Goal: Task Accomplishment & Management: Manage account settings

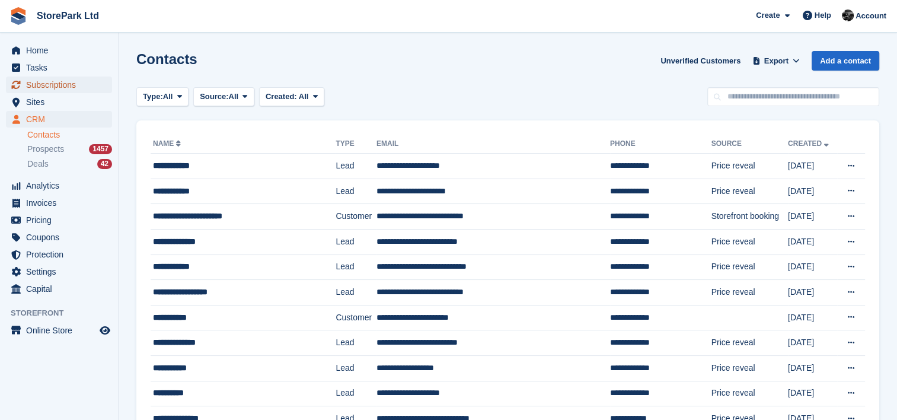
click at [83, 82] on span "Subscriptions" at bounding box center [61, 84] width 71 height 17
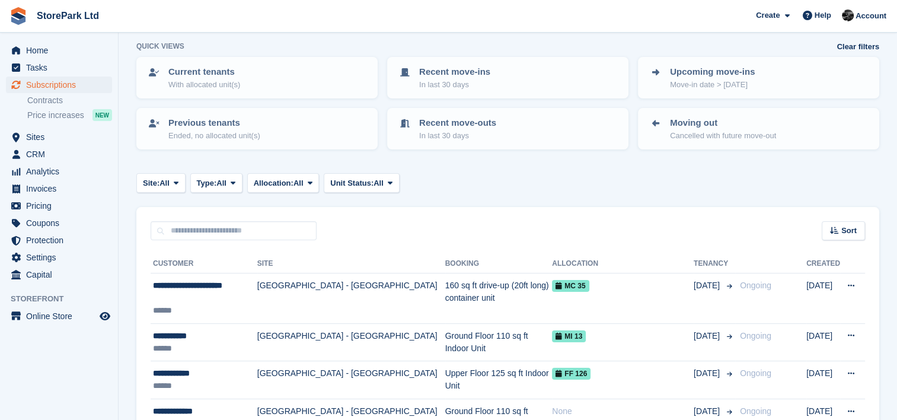
scroll to position [57, 0]
click at [59, 88] on span "Subscriptions" at bounding box center [61, 84] width 71 height 17
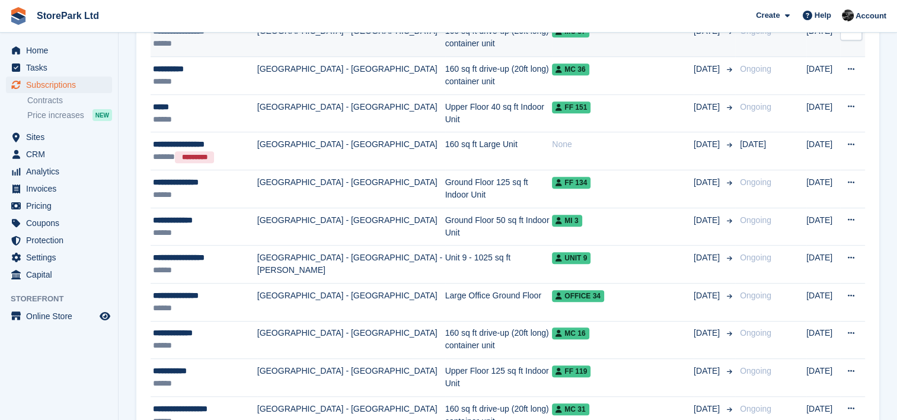
scroll to position [845, 0]
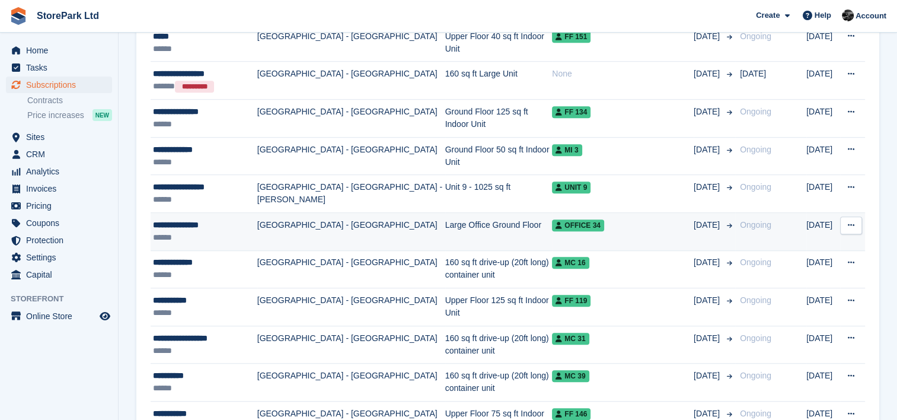
click at [300, 224] on td "[GEOGRAPHIC_DATA] - [GEOGRAPHIC_DATA]" at bounding box center [351, 232] width 188 height 38
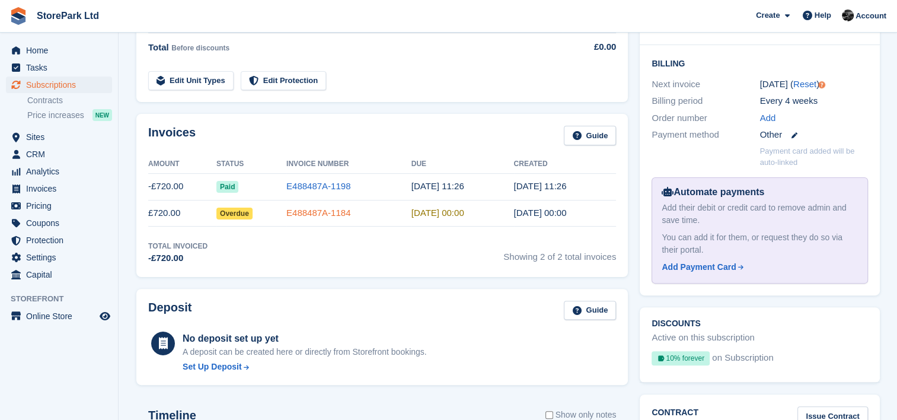
scroll to position [282, 0]
click at [237, 361] on div "Set Up Deposit" at bounding box center [212, 366] width 59 height 12
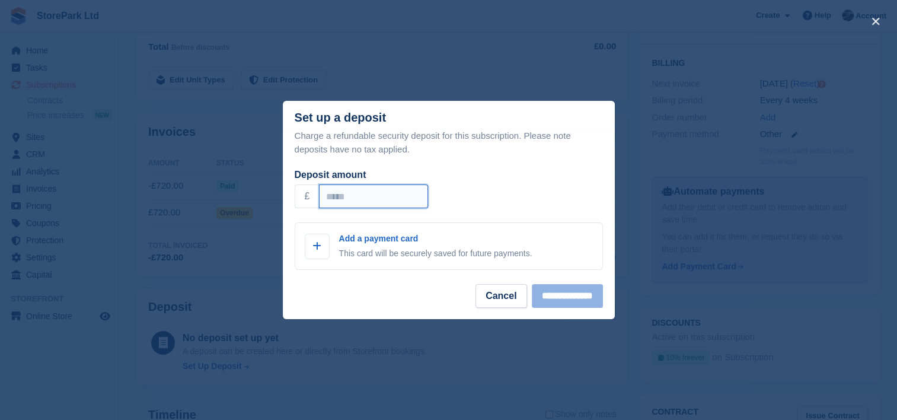
drag, startPoint x: 386, startPoint y: 200, endPoint x: 238, endPoint y: 200, distance: 148.8
click at [238, 200] on div "**********" at bounding box center [448, 210] width 897 height 420
click at [335, 196] on input "***" at bounding box center [373, 196] width 109 height 24
click at [346, 199] on input "***" at bounding box center [373, 196] width 109 height 24
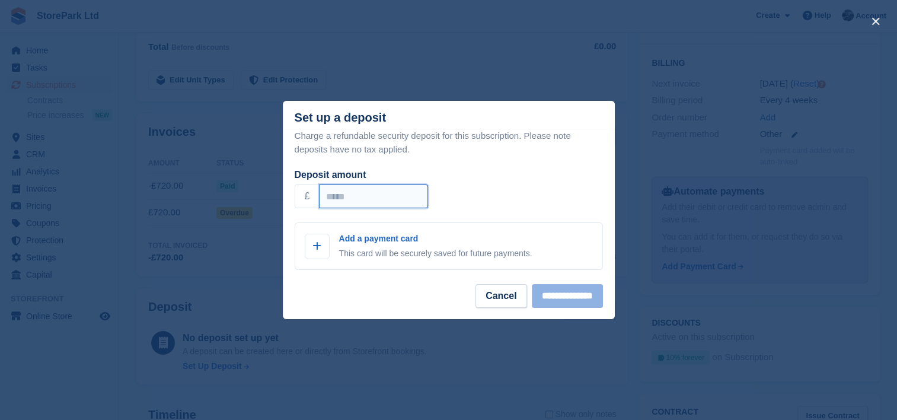
drag, startPoint x: 346, startPoint y: 199, endPoint x: 308, endPoint y: 201, distance: 38.0
click at [308, 201] on div "£ ***" at bounding box center [449, 196] width 308 height 24
type input "***"
click at [498, 298] on button "Cancel" at bounding box center [500, 296] width 51 height 24
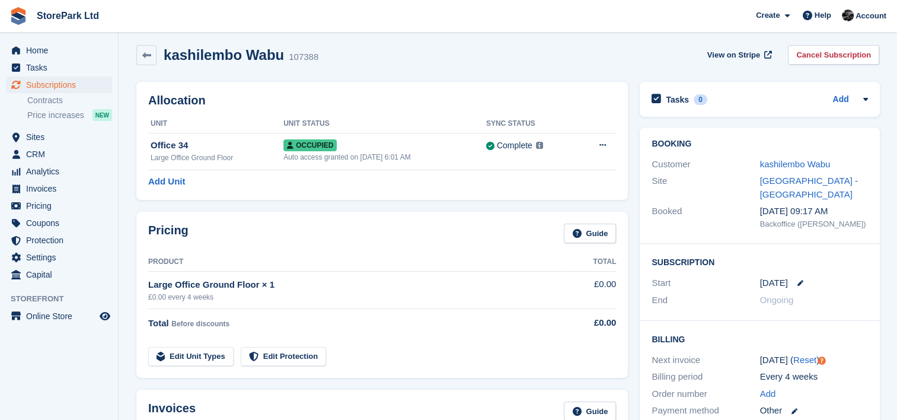
scroll to position [0, 0]
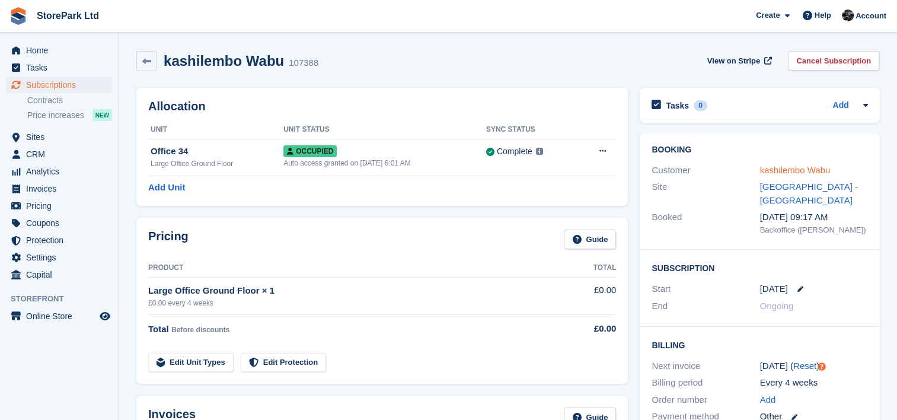
click at [789, 171] on link "kashilembo Wabu" at bounding box center [794, 170] width 71 height 10
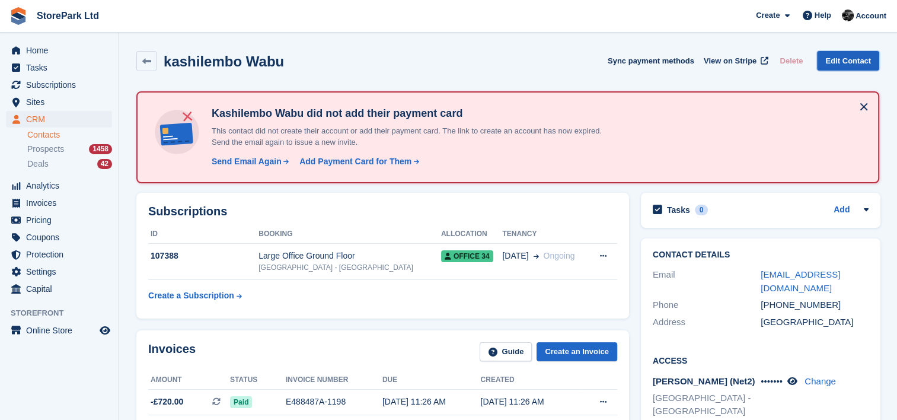
click at [851, 66] on link "Edit Contact" at bounding box center [848, 61] width 62 height 20
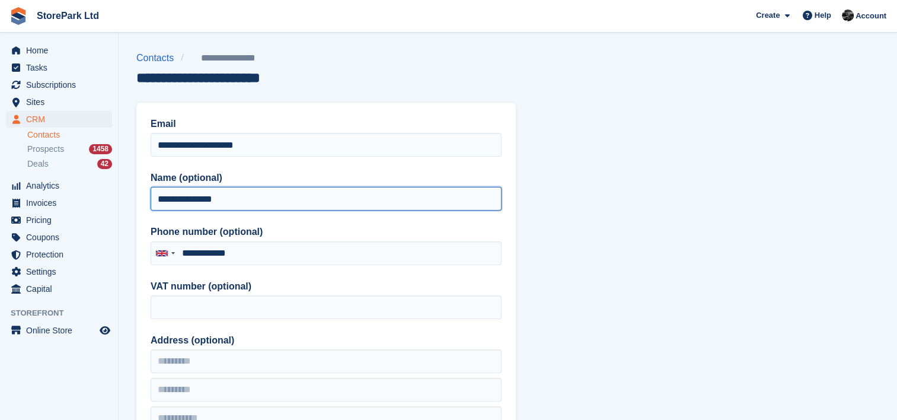
drag, startPoint x: 377, startPoint y: 203, endPoint x: 122, endPoint y: 177, distance: 256.8
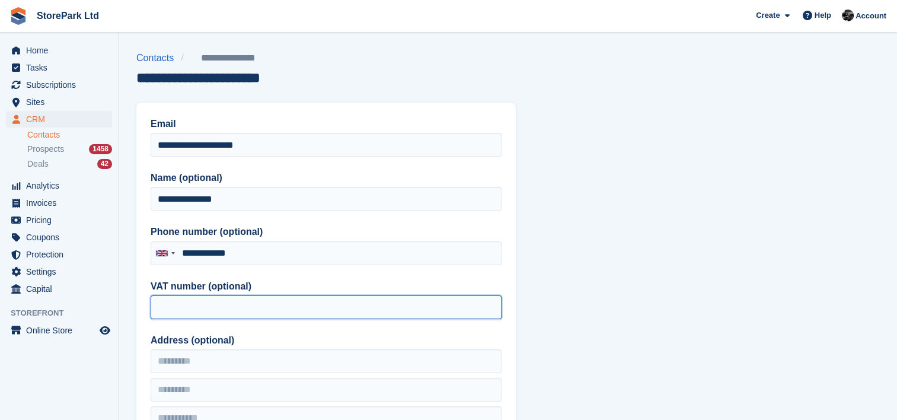
click at [275, 296] on input "VAT number (optional)" at bounding box center [326, 307] width 351 height 24
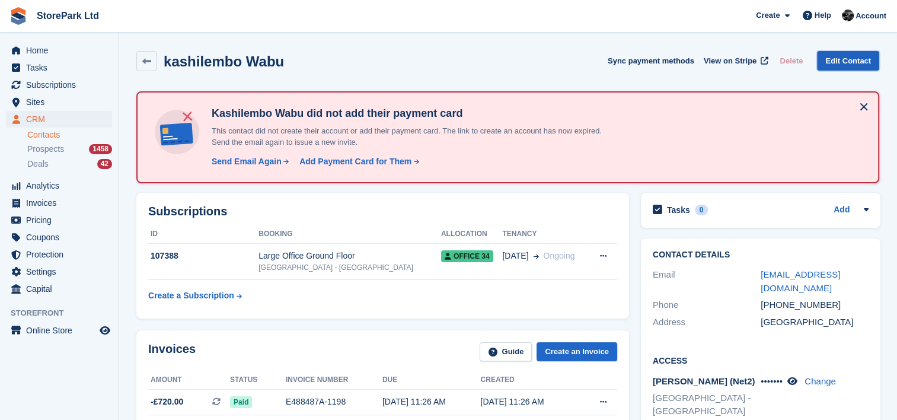
click at [839, 60] on link "Edit Contact" at bounding box center [848, 61] width 62 height 20
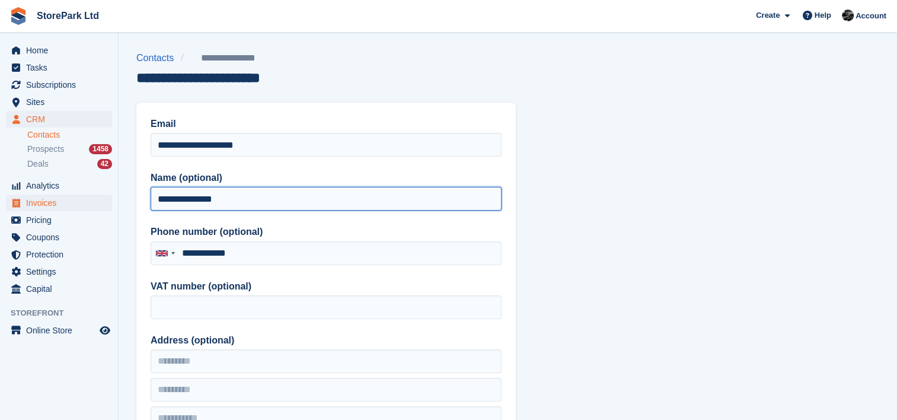
drag, startPoint x: 344, startPoint y: 204, endPoint x: 103, endPoint y: 206, distance: 240.6
click at [254, 204] on input "**********" at bounding box center [326, 199] width 351 height 24
drag, startPoint x: 222, startPoint y: 196, endPoint x: 53, endPoint y: 207, distance: 169.3
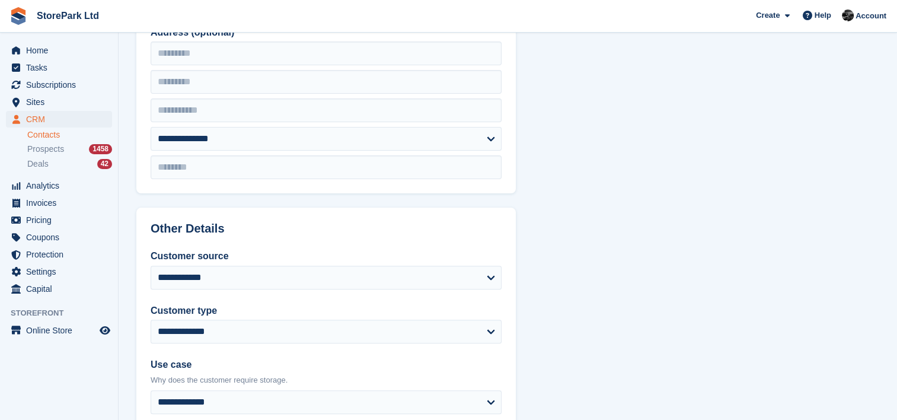
scroll to position [590, 0]
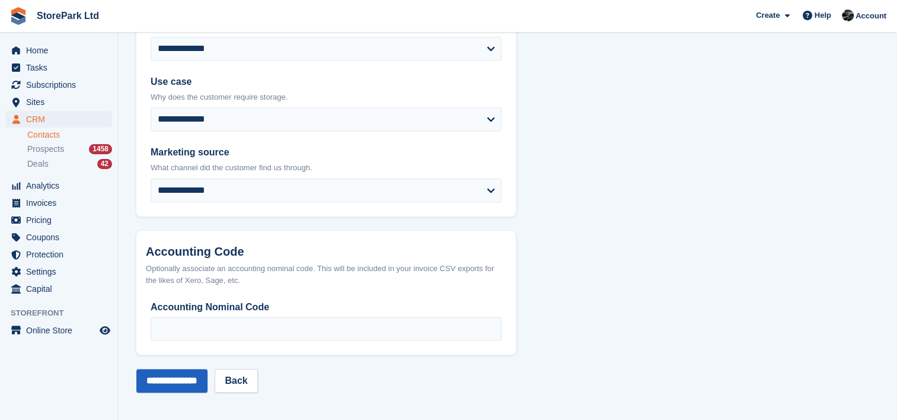
type input "**********"
click at [176, 388] on input "**********" at bounding box center [171, 381] width 71 height 24
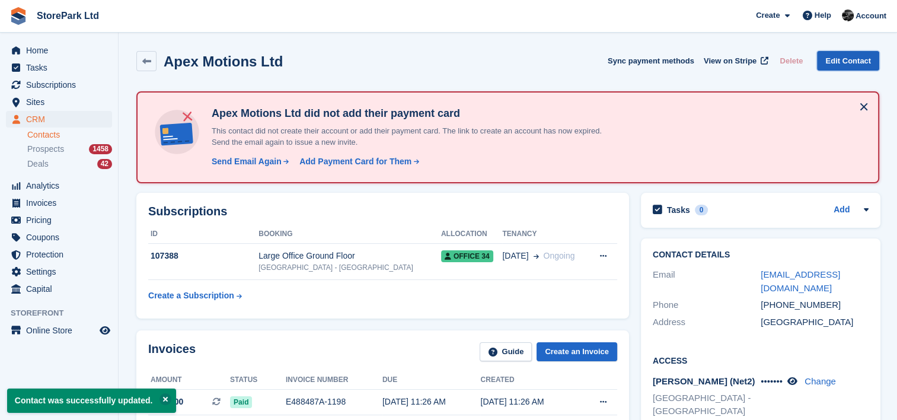
click at [849, 66] on link "Edit Contact" at bounding box center [848, 61] width 62 height 20
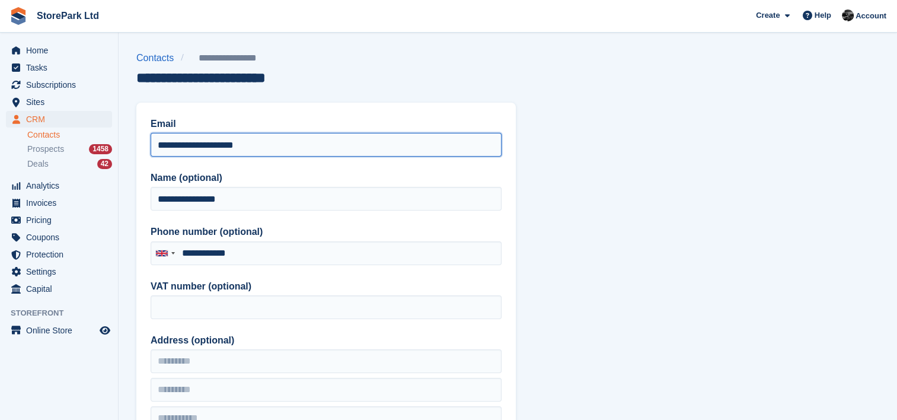
drag, startPoint x: 365, startPoint y: 152, endPoint x: 25, endPoint y: 167, distance: 340.5
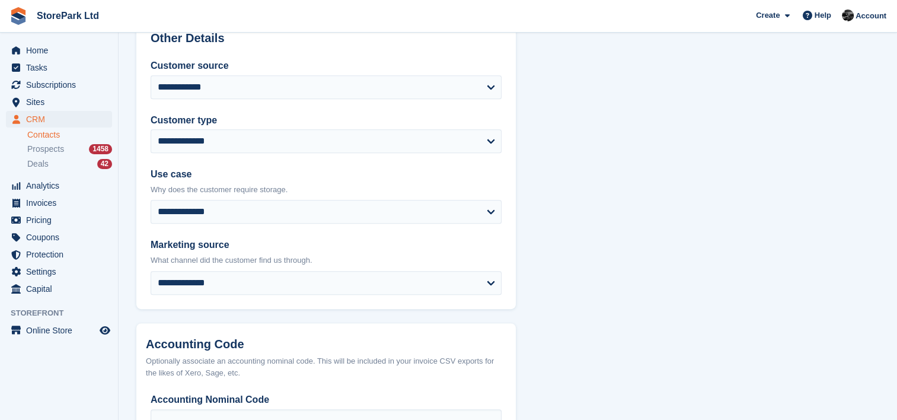
scroll to position [590, 0]
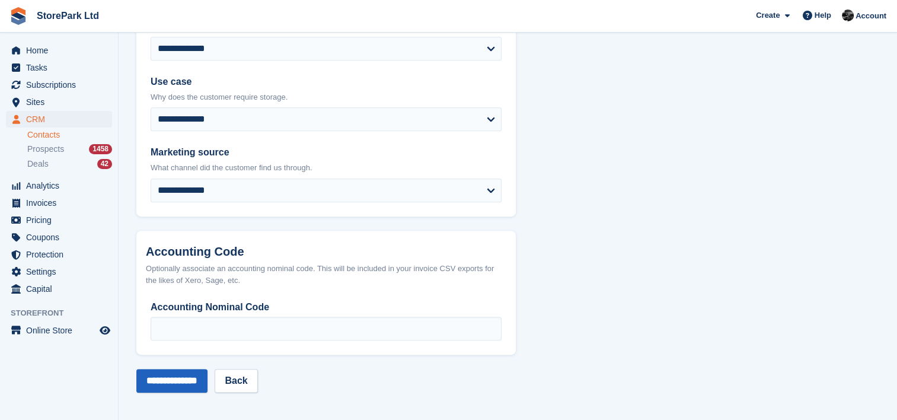
type input "**********"
click at [194, 375] on input "**********" at bounding box center [171, 381] width 71 height 24
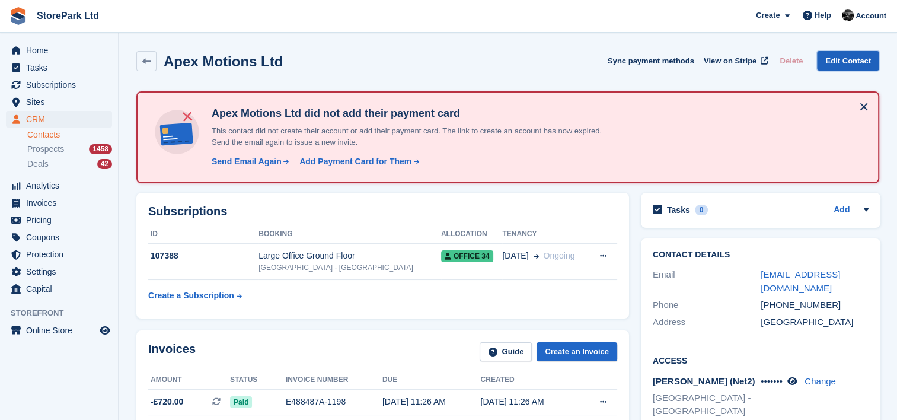
click at [830, 62] on link "Edit Contact" at bounding box center [848, 61] width 62 height 20
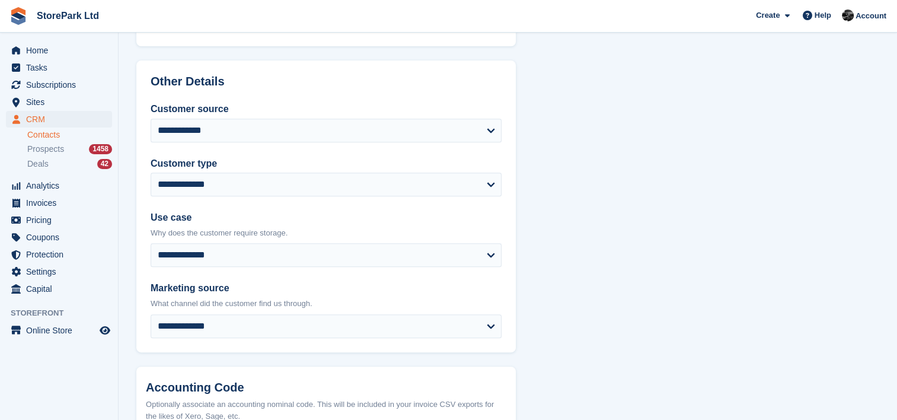
scroll to position [590, 0]
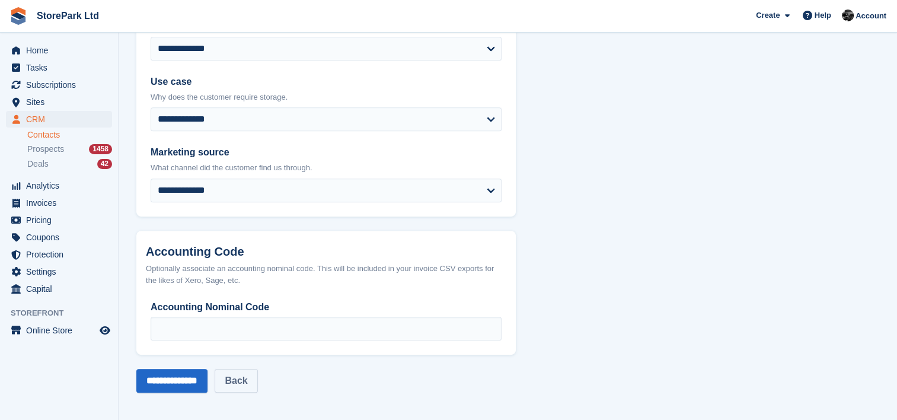
click at [257, 386] on link "Back" at bounding box center [236, 381] width 43 height 24
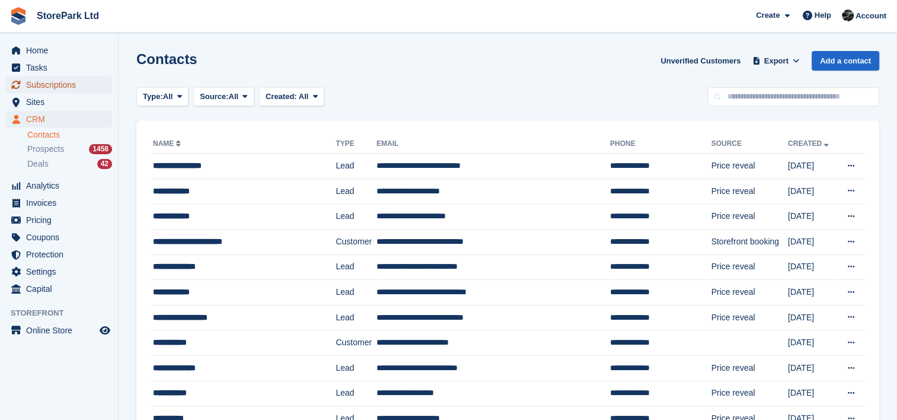
click at [43, 89] on span "Subscriptions" at bounding box center [61, 84] width 71 height 17
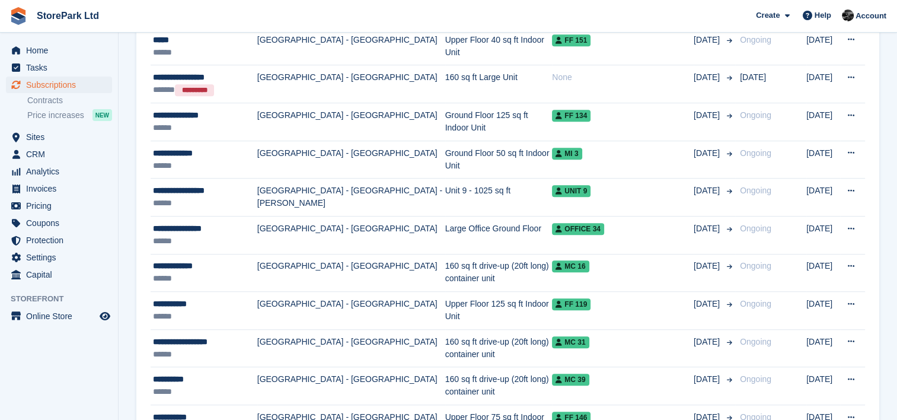
scroll to position [841, 0]
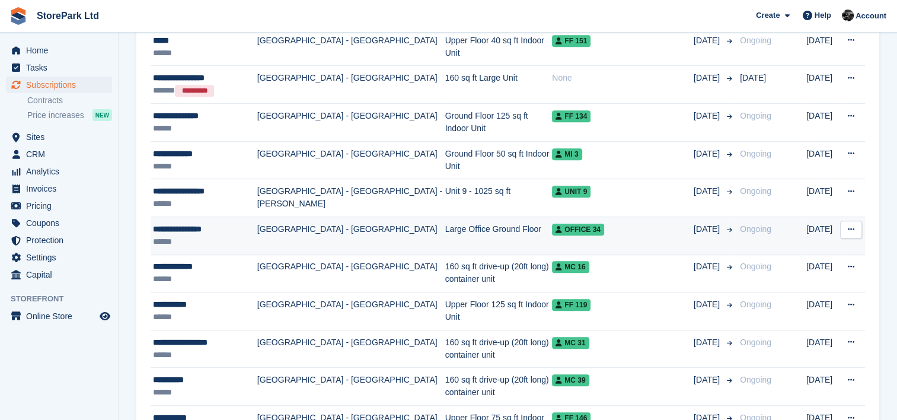
click at [203, 217] on td "**********" at bounding box center [204, 236] width 107 height 38
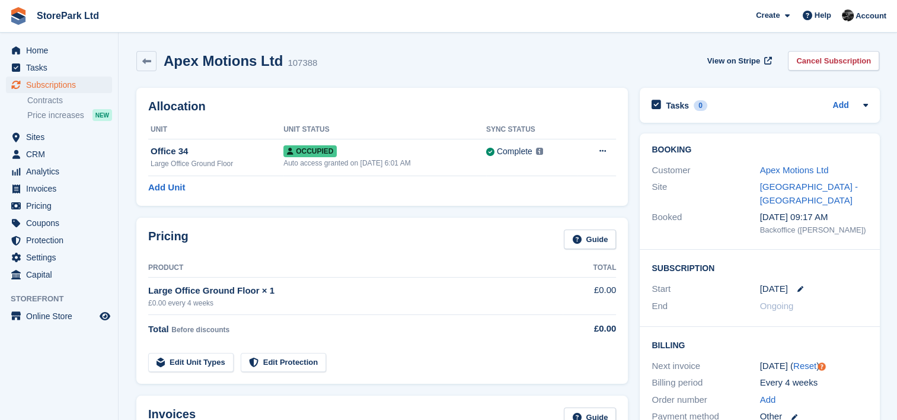
click at [404, 206] on div "Allocation Unit Unit Status Sync Status Office 34 Large Office Ground Floor Occ…" at bounding box center [381, 147] width 503 height 130
click at [792, 171] on link "Apex Motions Ltd" at bounding box center [793, 170] width 69 height 10
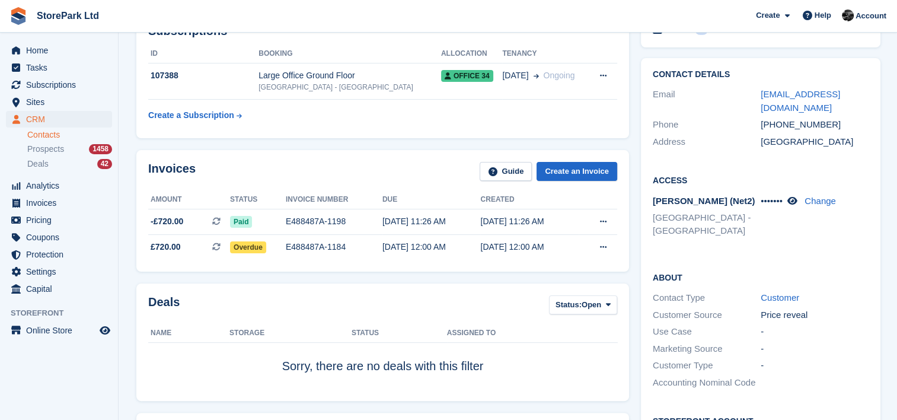
scroll to position [182, 0]
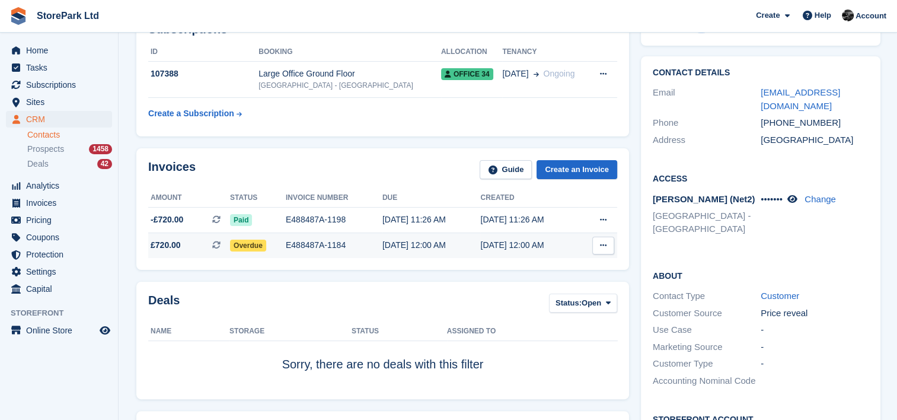
click at [609, 242] on button at bounding box center [603, 245] width 22 height 18
click at [456, 283] on div "Deals Status: Open All Won Lost Open Name Storage Status Assigned to Sorry, the…" at bounding box center [382, 341] width 493 height 118
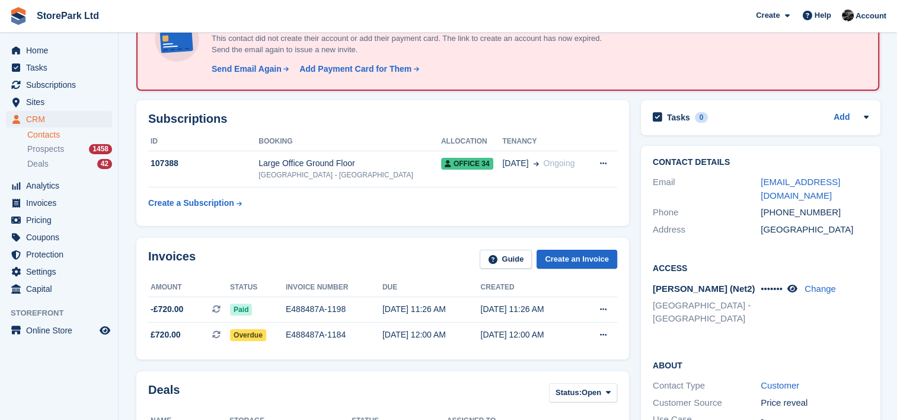
scroll to position [64, 0]
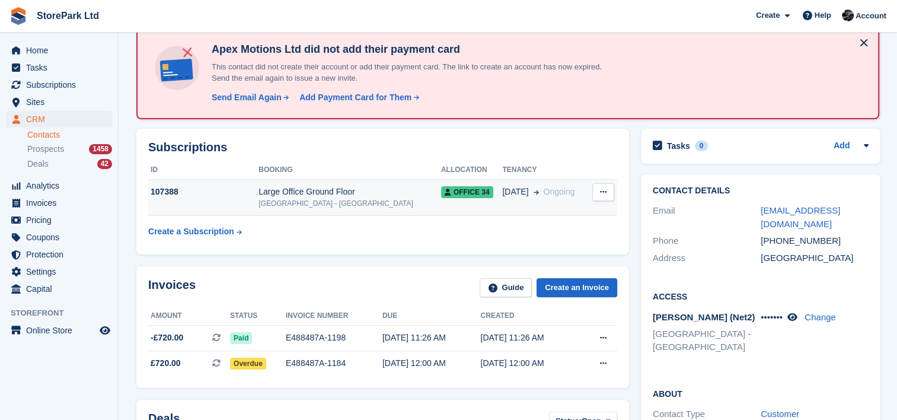
click at [384, 190] on div "Large Office Ground Floor" at bounding box center [349, 192] width 183 height 12
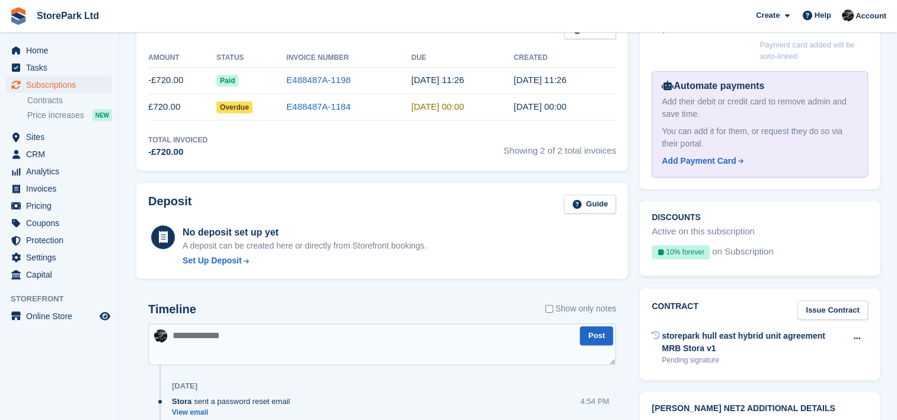
scroll to position [436, 0]
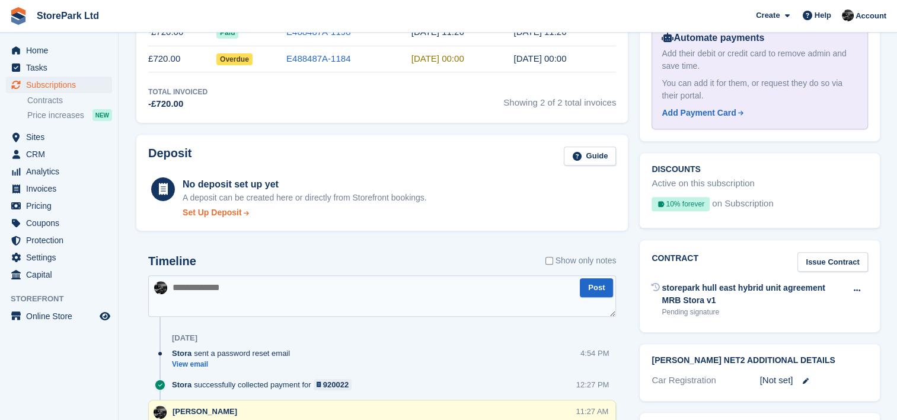
click at [237, 210] on div "Set Up Deposit" at bounding box center [212, 212] width 59 height 12
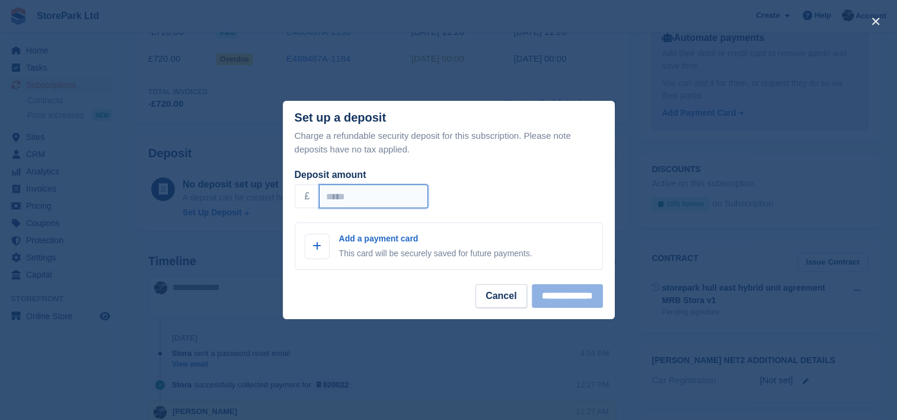
drag, startPoint x: 379, startPoint y: 194, endPoint x: 253, endPoint y: 209, distance: 127.0
click at [253, 209] on div "**********" at bounding box center [448, 210] width 897 height 420
type input "***"
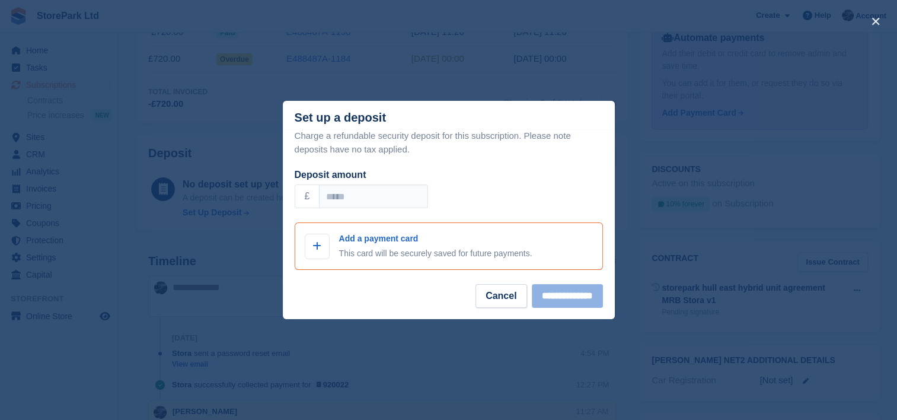
click at [418, 246] on div "Add a payment card This card will be securely saved for future payments." at bounding box center [435, 245] width 193 height 27
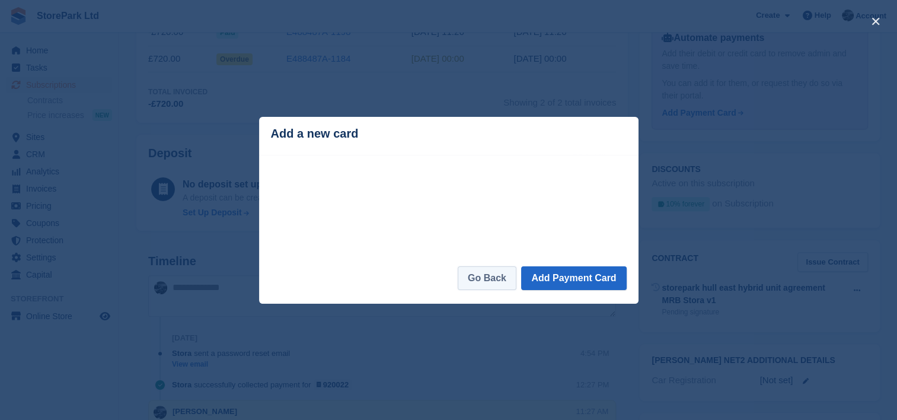
click at [475, 279] on link "Go Back" at bounding box center [487, 278] width 59 height 24
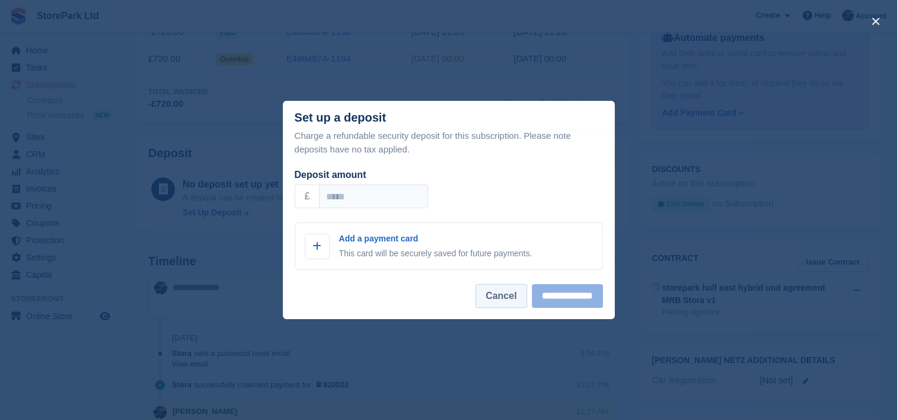
click at [506, 299] on button "Cancel" at bounding box center [500, 296] width 51 height 24
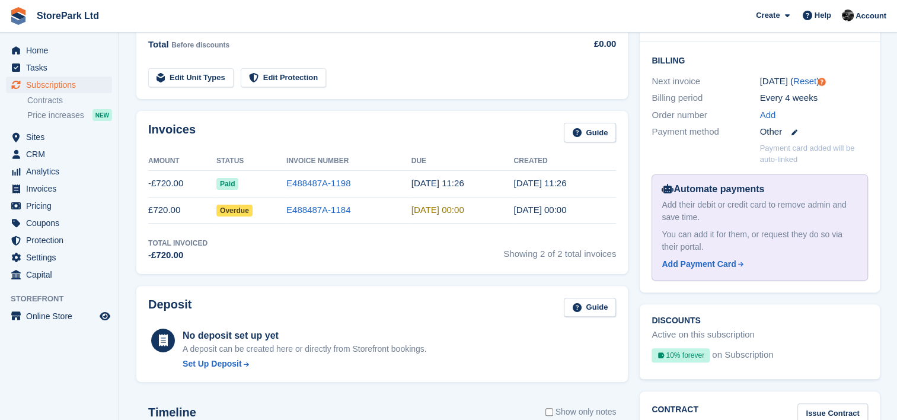
scroll to position [290, 0]
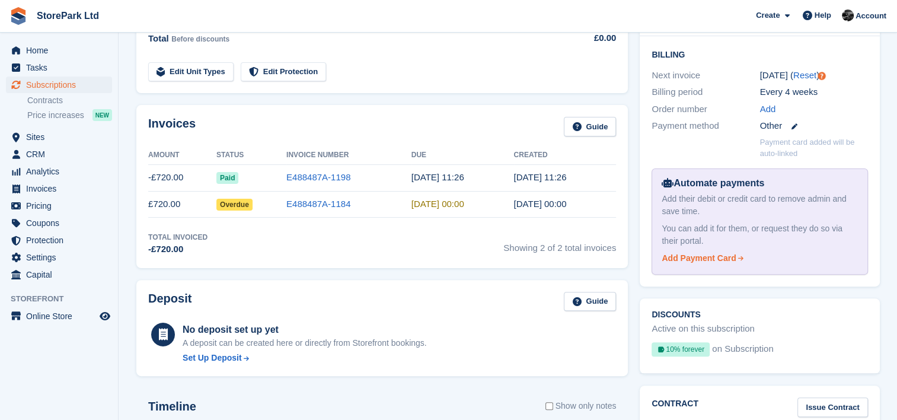
click at [711, 260] on div "Add Payment Card" at bounding box center [698, 258] width 74 height 12
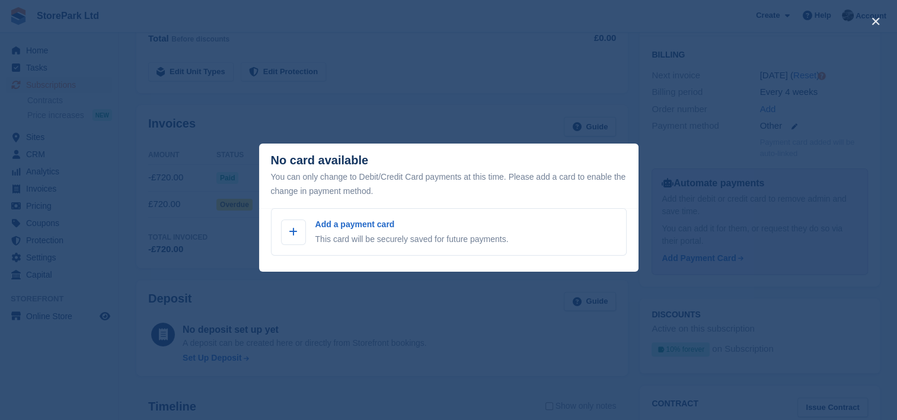
click at [750, 232] on div "close" at bounding box center [448, 210] width 897 height 420
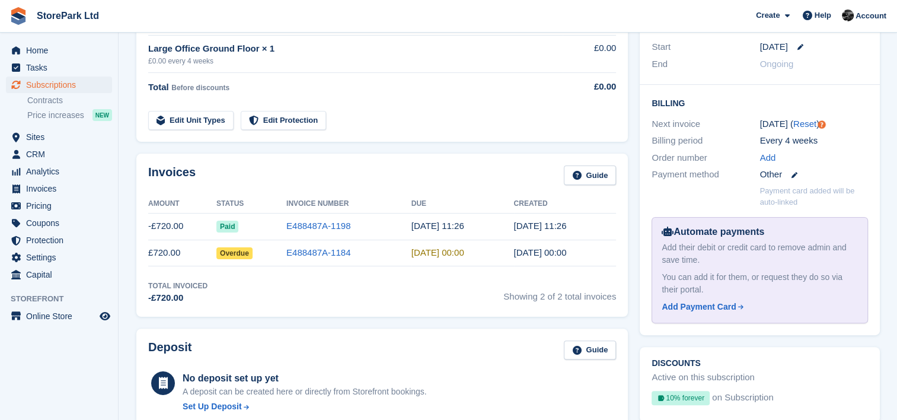
scroll to position [241, 0]
click at [794, 176] on icon at bounding box center [794, 176] width 6 height 6
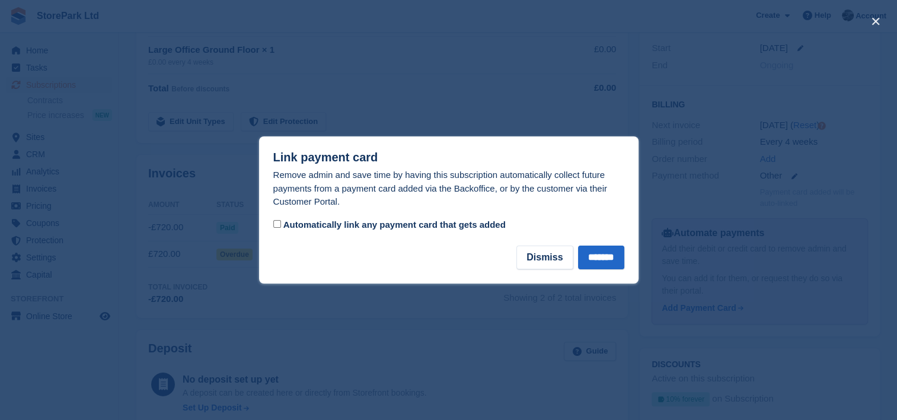
click at [306, 226] on span "Automatically link any payment card that gets added" at bounding box center [394, 224] width 222 height 10
click at [609, 254] on input "*******" at bounding box center [601, 257] width 46 height 24
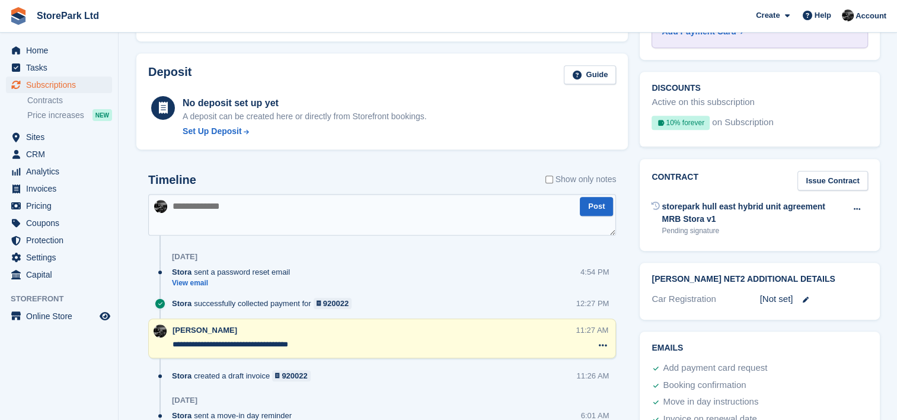
scroll to position [528, 0]
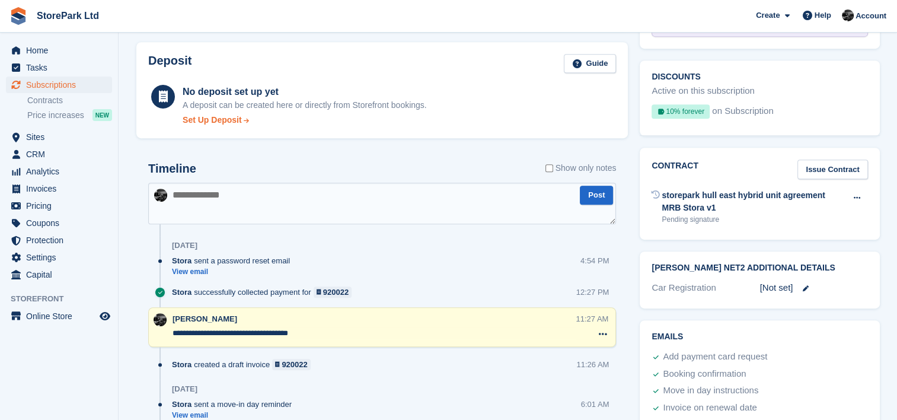
click at [203, 121] on div "Set Up Deposit" at bounding box center [212, 120] width 59 height 12
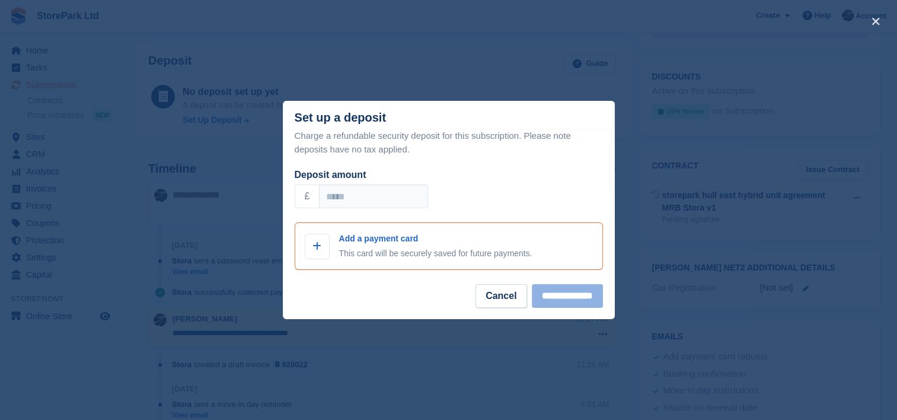
click at [405, 242] on p "Add a payment card" at bounding box center [435, 238] width 193 height 12
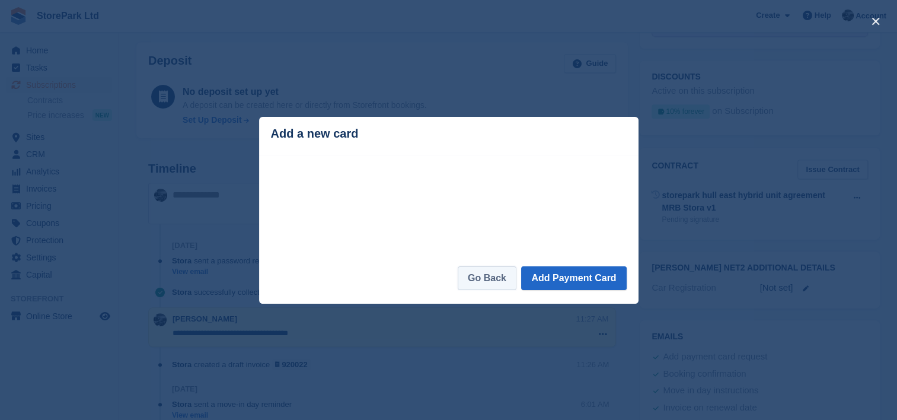
click at [501, 283] on link "Go Back" at bounding box center [487, 278] width 59 height 24
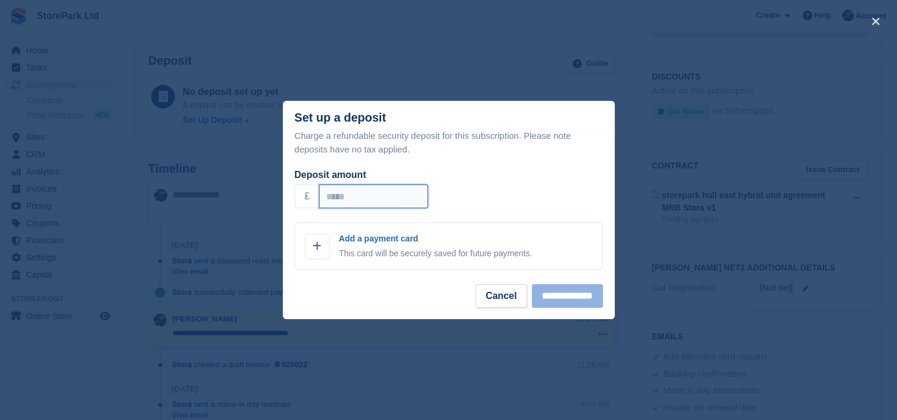
drag, startPoint x: 367, startPoint y: 199, endPoint x: 265, endPoint y: 203, distance: 102.6
click at [265, 203] on div "**********" at bounding box center [448, 210] width 897 height 420
type input "***"
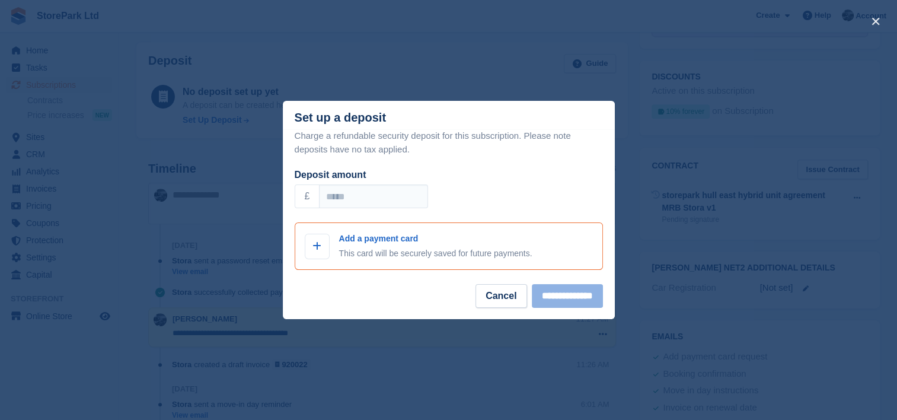
click at [348, 251] on p "This card will be securely saved for future payments." at bounding box center [435, 253] width 193 height 12
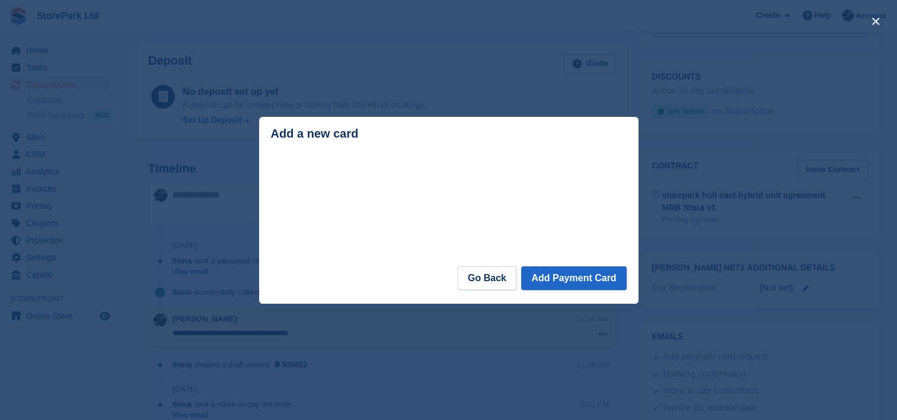
click at [385, 146] on header "Add a new card" at bounding box center [448, 136] width 379 height 38
click at [384, 154] on header "Add a new card" at bounding box center [448, 136] width 379 height 38
click at [389, 154] on header "Add a new card" at bounding box center [448, 136] width 379 height 38
click at [391, 152] on header "Add a new card" at bounding box center [448, 136] width 379 height 38
click at [552, 282] on button "Add Payment Card" at bounding box center [573, 278] width 105 height 24
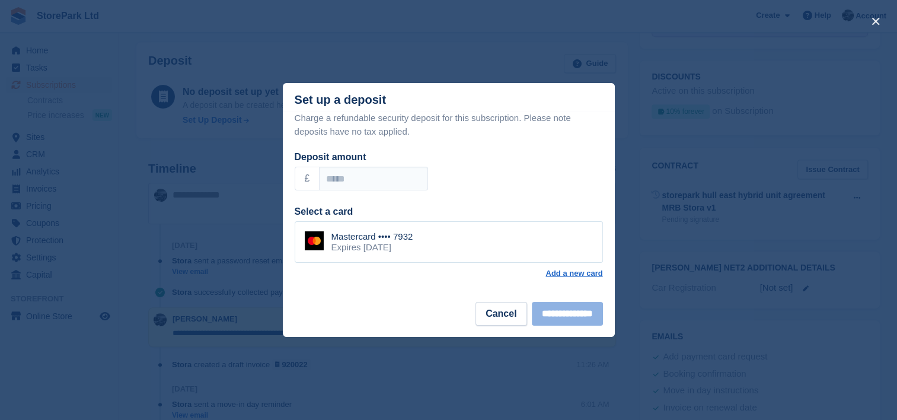
click at [363, 228] on div "Mastercard •••• 7932 Expires April 2030" at bounding box center [449, 241] width 308 height 41
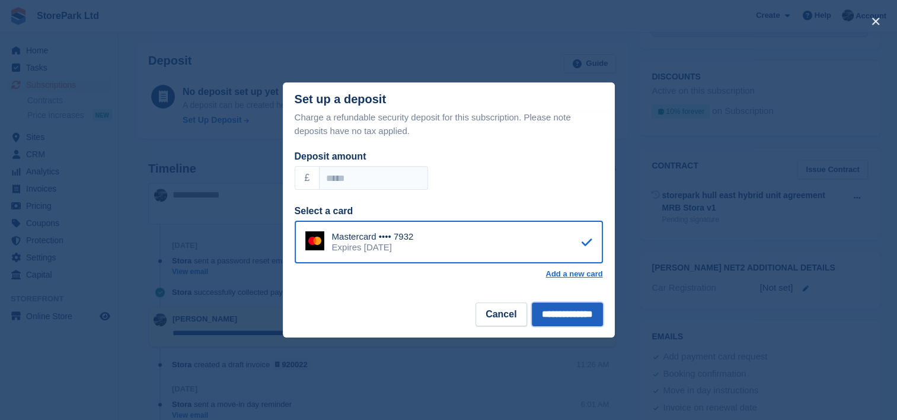
click at [538, 310] on input "**********" at bounding box center [567, 314] width 71 height 24
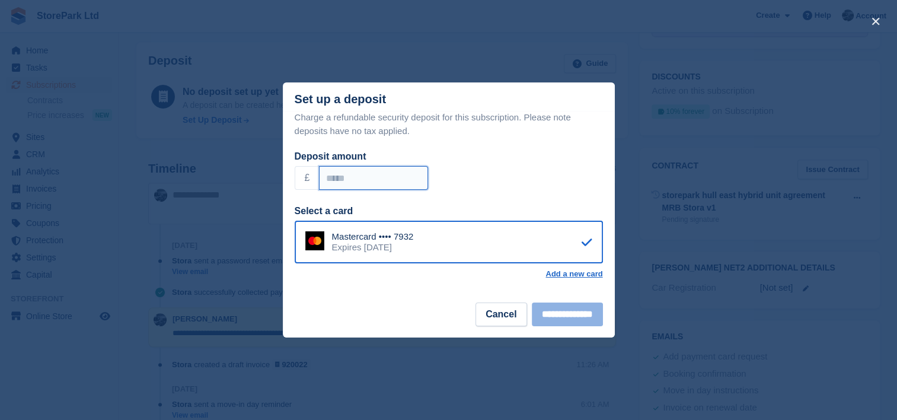
drag, startPoint x: 382, startPoint y: 168, endPoint x: 268, endPoint y: 190, distance: 116.4
click at [268, 190] on div "**********" at bounding box center [448, 210] width 897 height 420
type input "***"
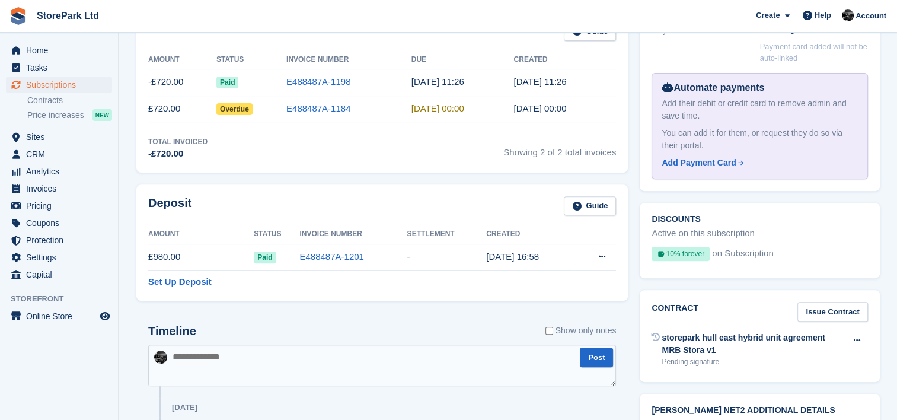
scroll to position [389, 0]
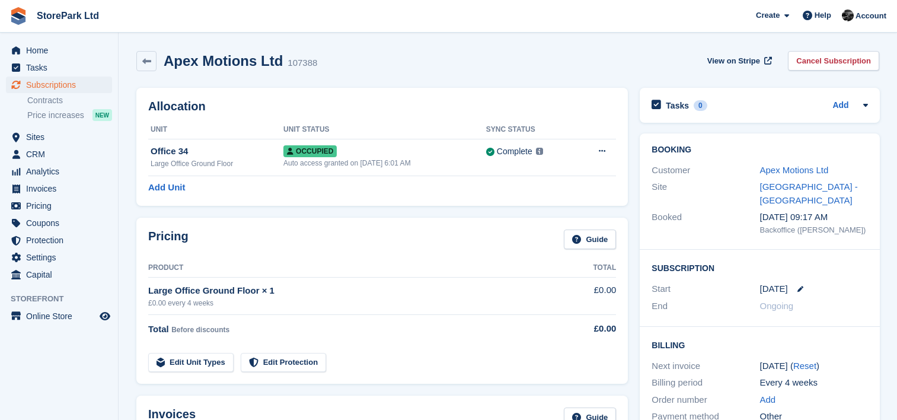
scroll to position [389, 0]
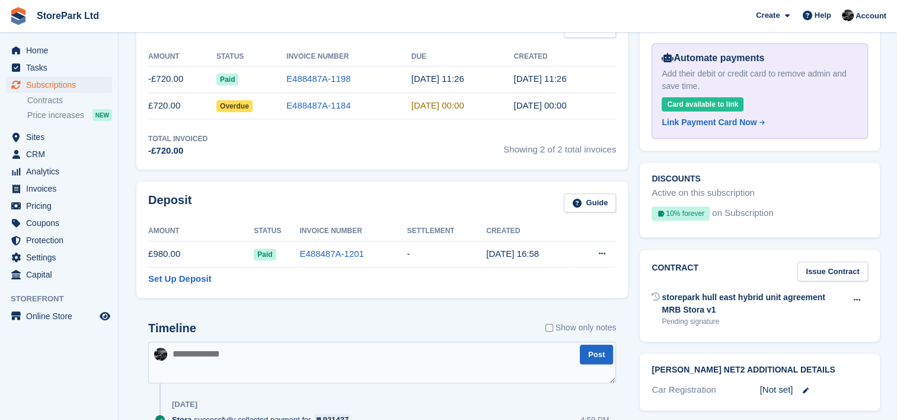
click at [465, 264] on td "-" at bounding box center [446, 254] width 79 height 27
click at [600, 254] on icon at bounding box center [602, 254] width 7 height 8
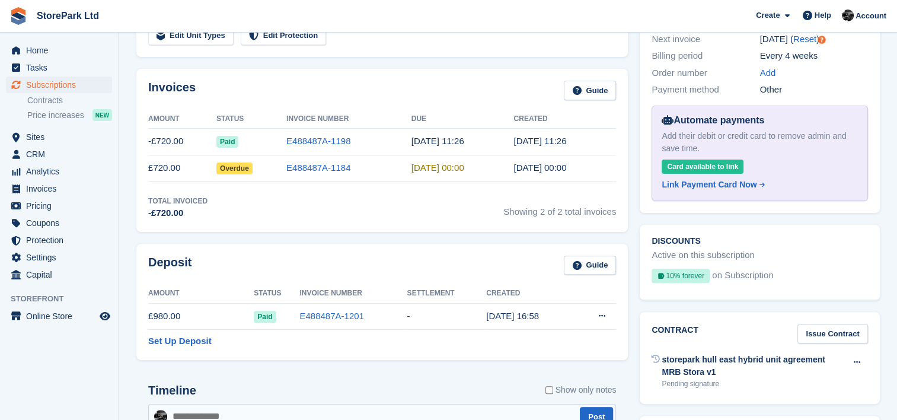
scroll to position [327, 0]
click at [316, 240] on div "Deposit Guide Amount Status Invoice Number Settlement Created £980.00 Paid E488…" at bounding box center [381, 301] width 503 height 128
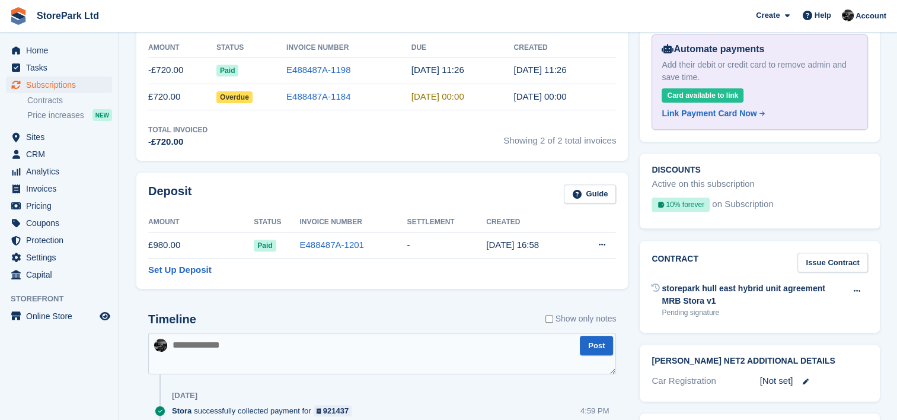
scroll to position [400, 0]
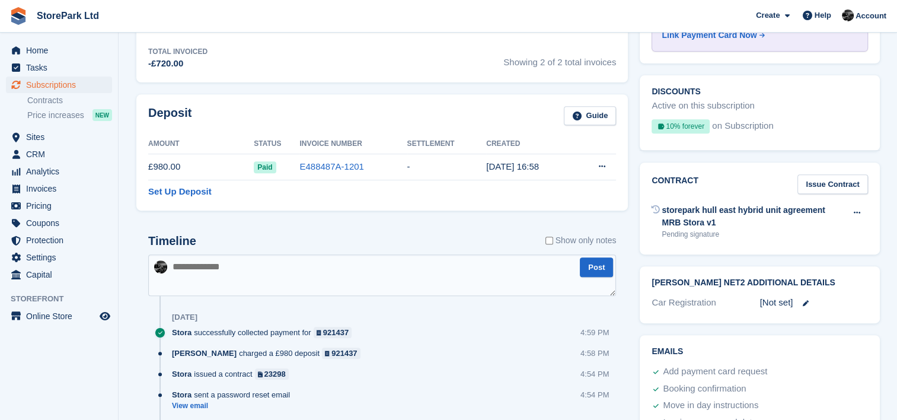
scroll to position [477, 0]
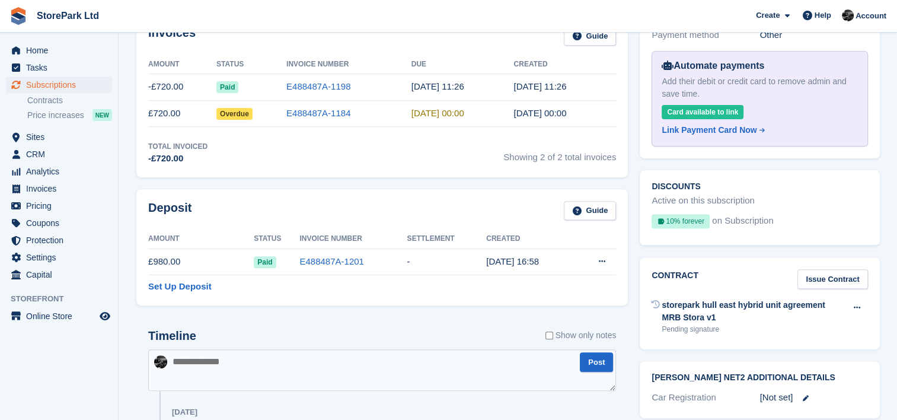
scroll to position [379, 0]
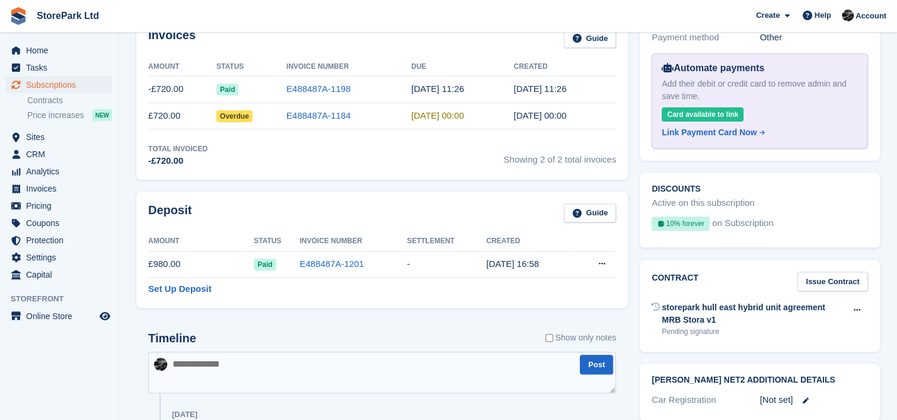
click at [455, 332] on div "Timeline Show only notes" at bounding box center [382, 341] width 468 height 21
click at [440, 332] on div "Timeline Show only notes" at bounding box center [382, 341] width 468 height 21
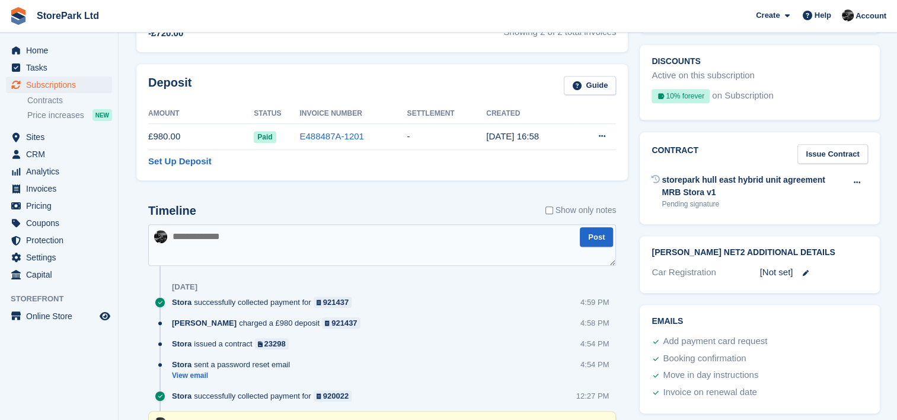
scroll to position [519, 0]
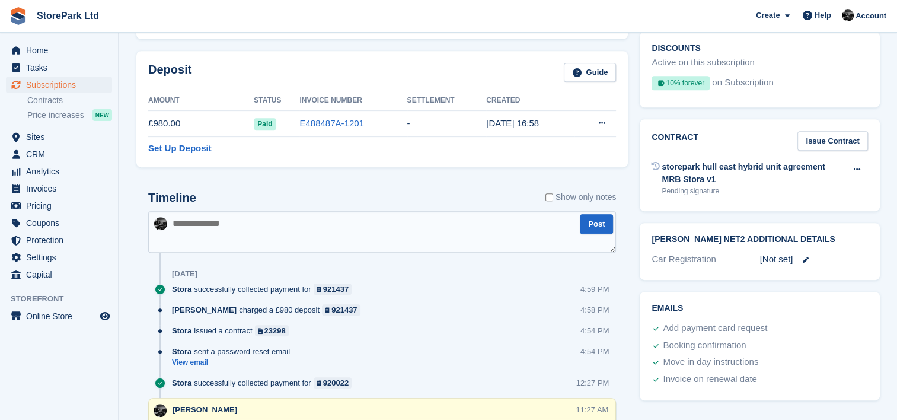
click at [354, 197] on div "Timeline Show only notes" at bounding box center [382, 201] width 468 height 21
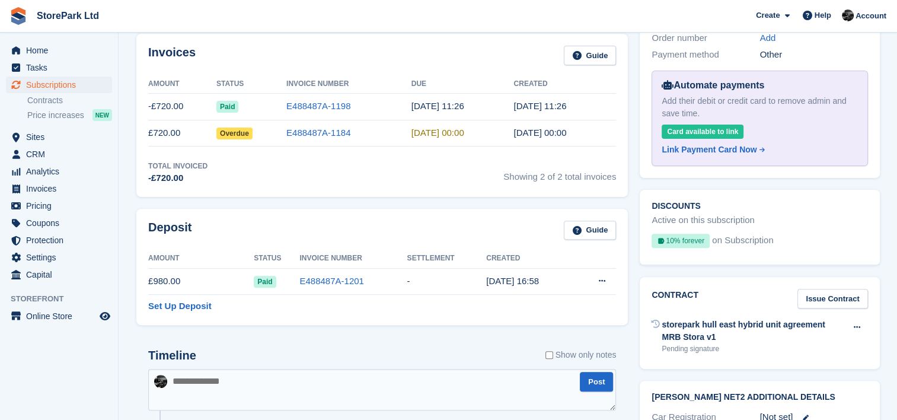
scroll to position [360, 0]
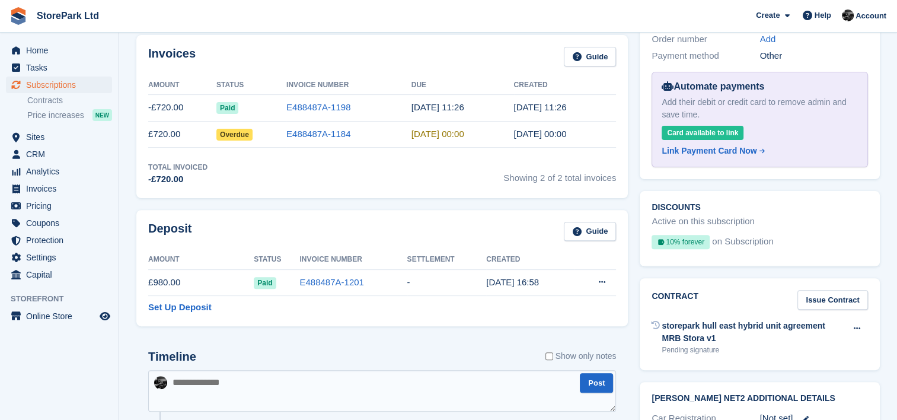
click at [197, 204] on div "Deposit Guide Amount Status Invoice Number Settlement Created £980.00 Paid E488…" at bounding box center [381, 268] width 503 height 128
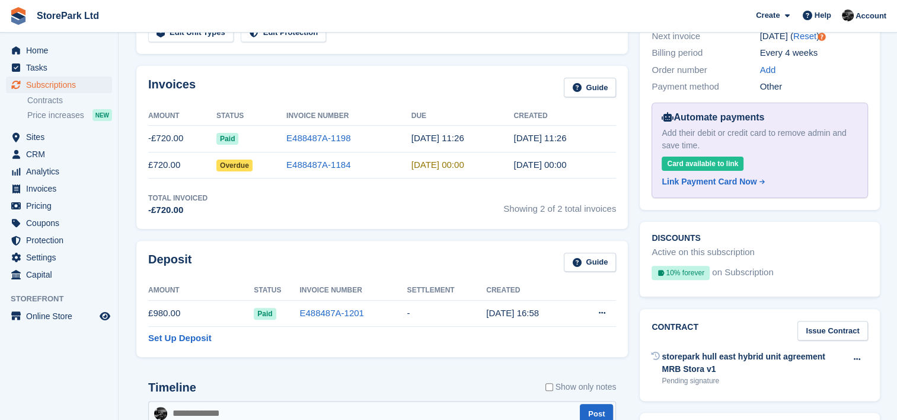
scroll to position [330, 0]
drag, startPoint x: 596, startPoint y: 164, endPoint x: 571, endPoint y: 164, distance: 24.9
click at [571, 164] on td "[DATE] 00:00" at bounding box center [565, 165] width 103 height 27
click at [348, 164] on td "E488487A-1184" at bounding box center [348, 165] width 125 height 27
click at [330, 167] on link "E488487A-1184" at bounding box center [318, 164] width 64 height 10
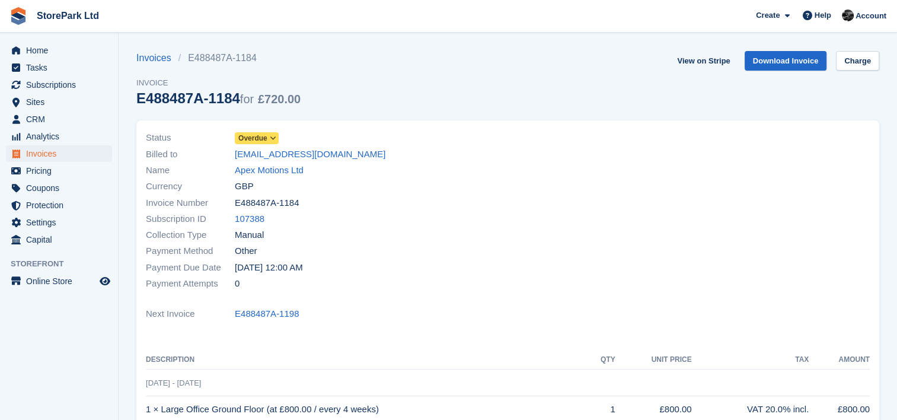
click at [265, 139] on span "Overdue" at bounding box center [252, 138] width 29 height 11
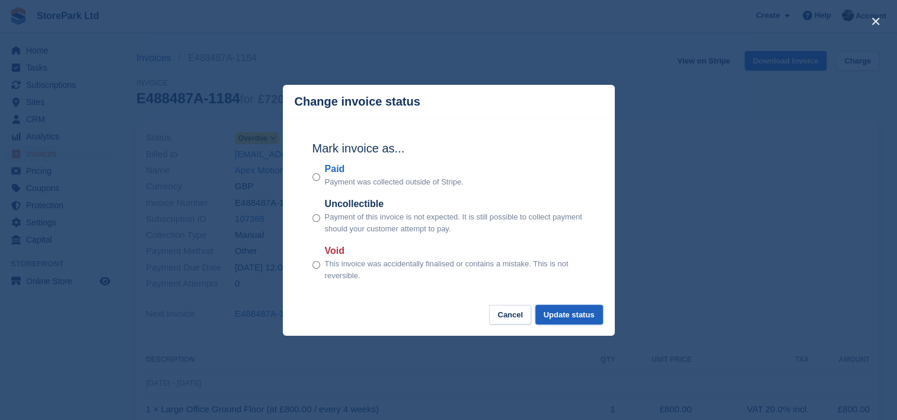
click at [567, 313] on button "Update status" at bounding box center [569, 315] width 68 height 20
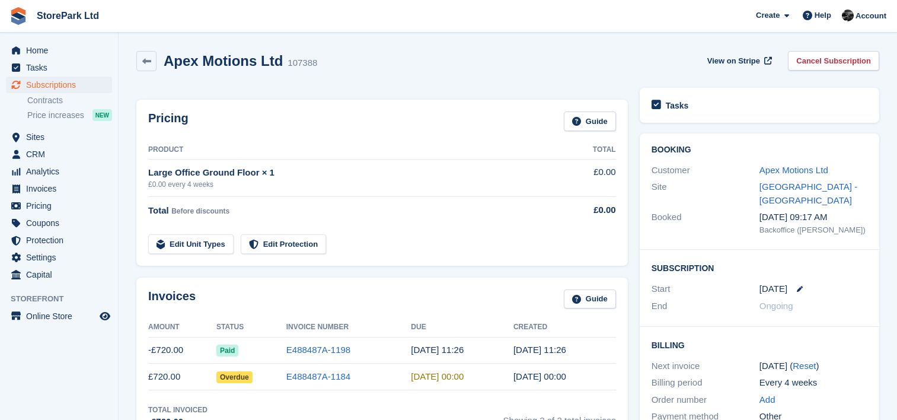
scroll to position [330, 0]
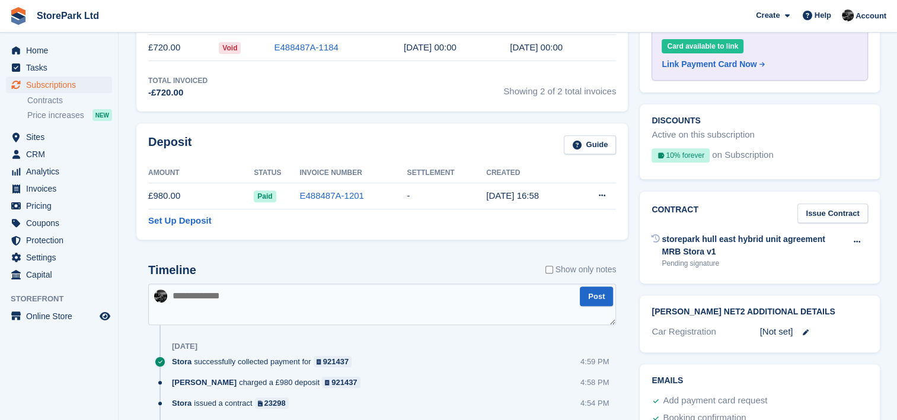
scroll to position [343, 0]
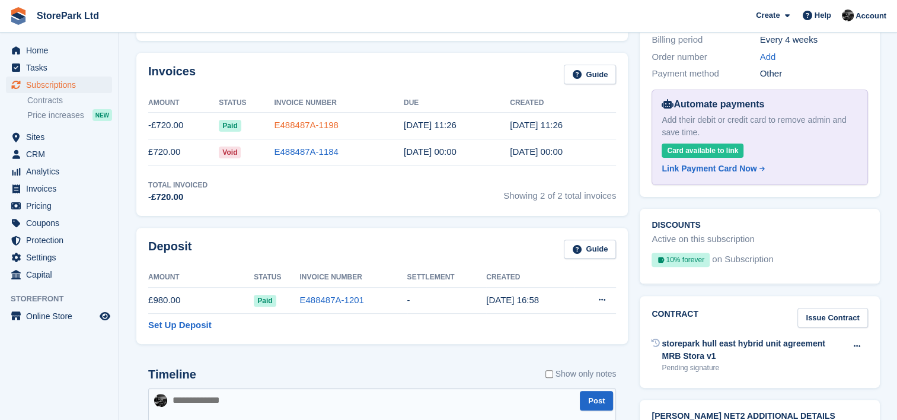
click at [306, 126] on link "E488487A-1198" at bounding box center [306, 125] width 64 height 10
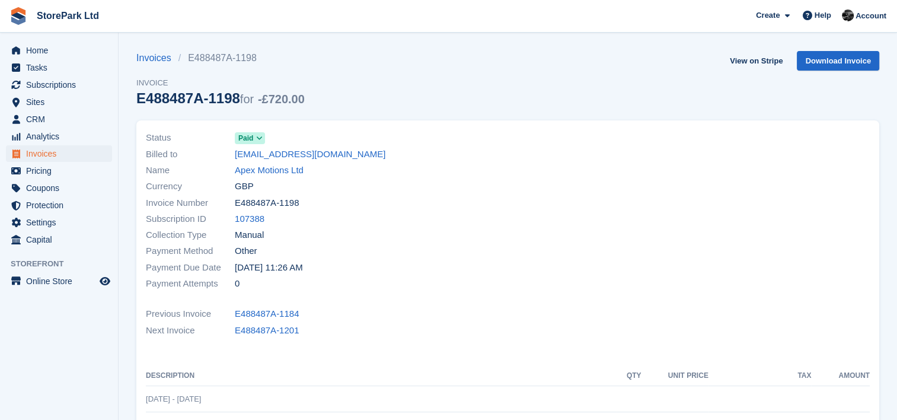
click at [260, 140] on icon at bounding box center [259, 138] width 7 height 7
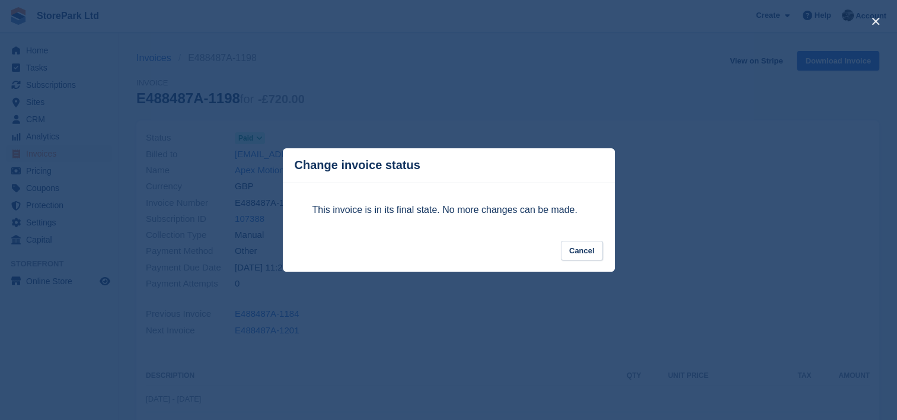
click at [577, 240] on div "This invoice is in its final state. No more changes can be made." at bounding box center [448, 211] width 296 height 59
click at [583, 251] on button "Cancel" at bounding box center [582, 251] width 42 height 20
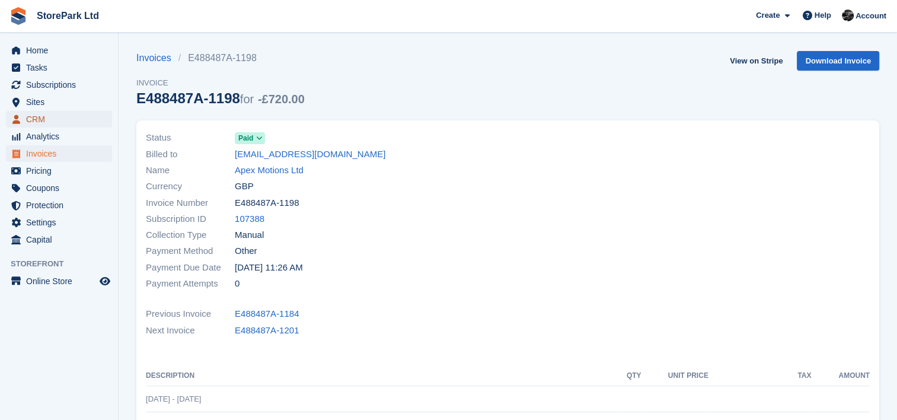
click at [80, 120] on span "CRM" at bounding box center [61, 119] width 71 height 17
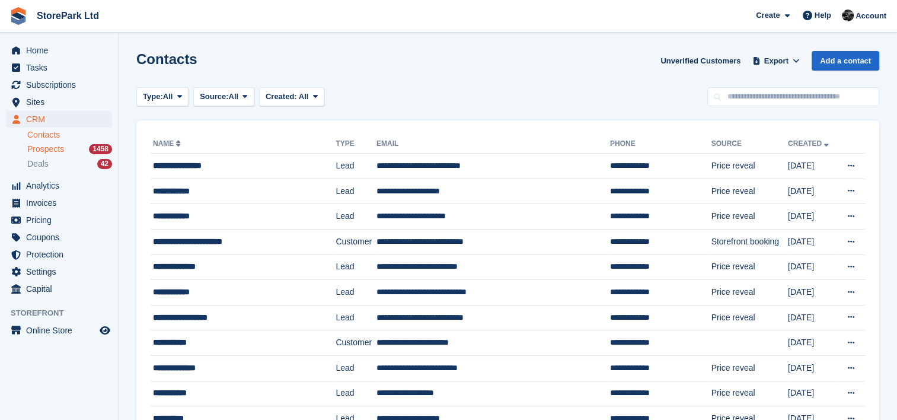
click at [63, 147] on span "Prospects" at bounding box center [45, 148] width 37 height 11
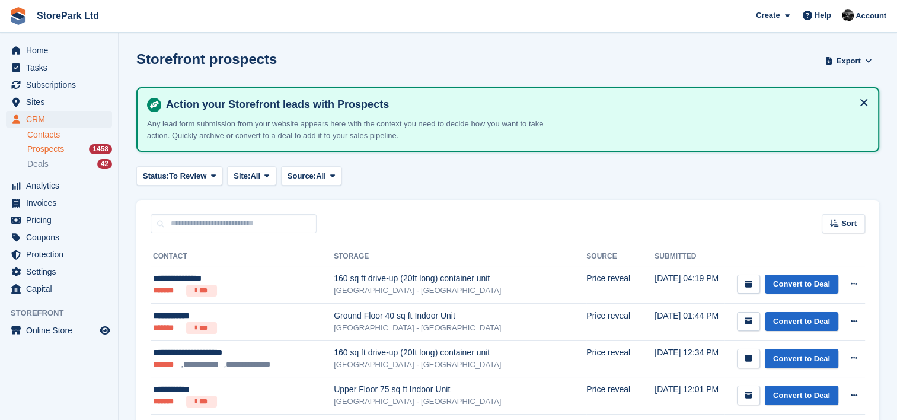
click at [40, 140] on link "Contacts" at bounding box center [69, 134] width 85 height 11
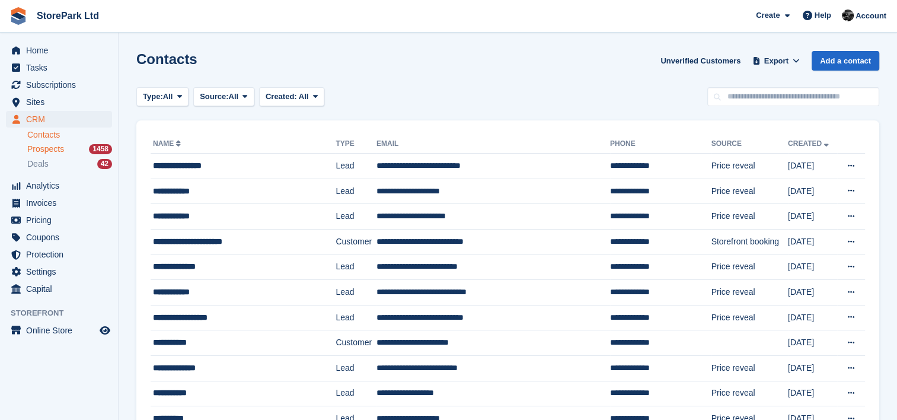
click at [44, 152] on span "Prospects" at bounding box center [45, 148] width 37 height 11
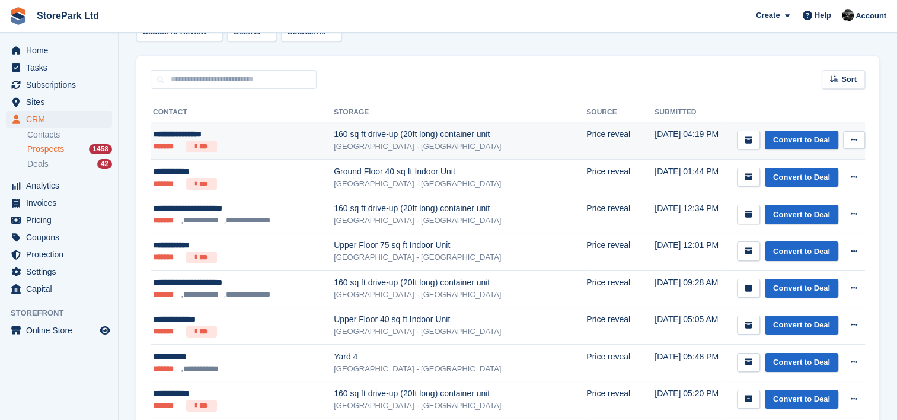
scroll to position [145, 0]
